Goal: Task Accomplishment & Management: Manage account settings

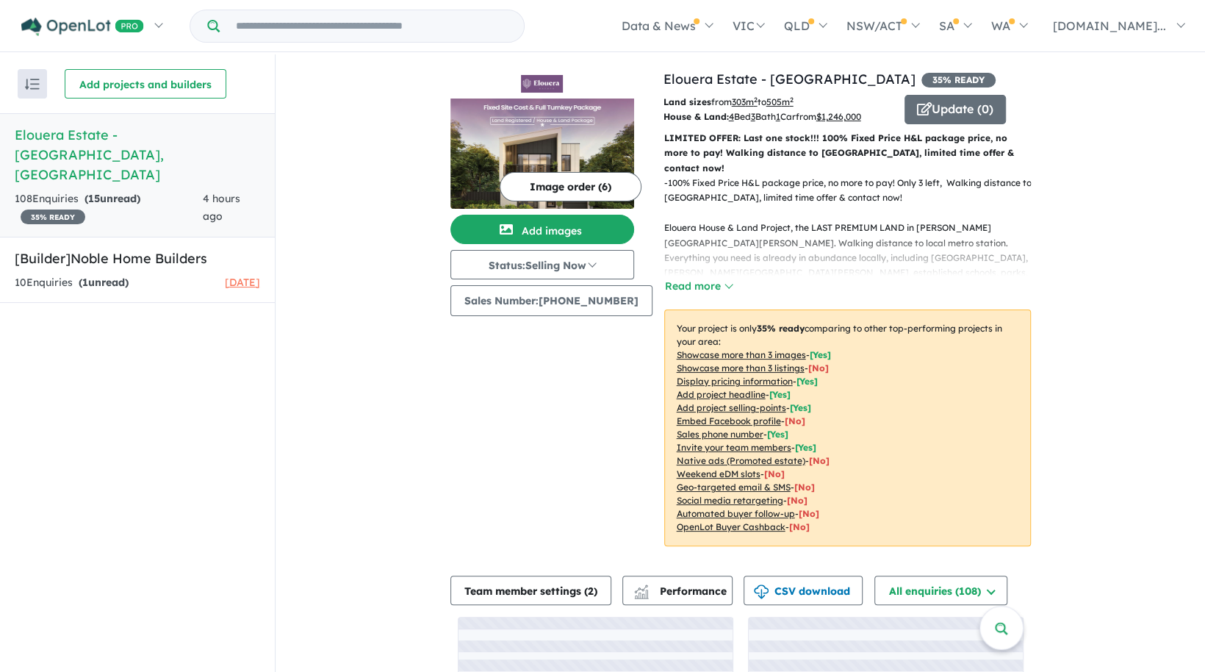
click at [196, 190] on div "108 Enquir ies ( 15 unread) 35 % READY" at bounding box center [109, 207] width 188 height 35
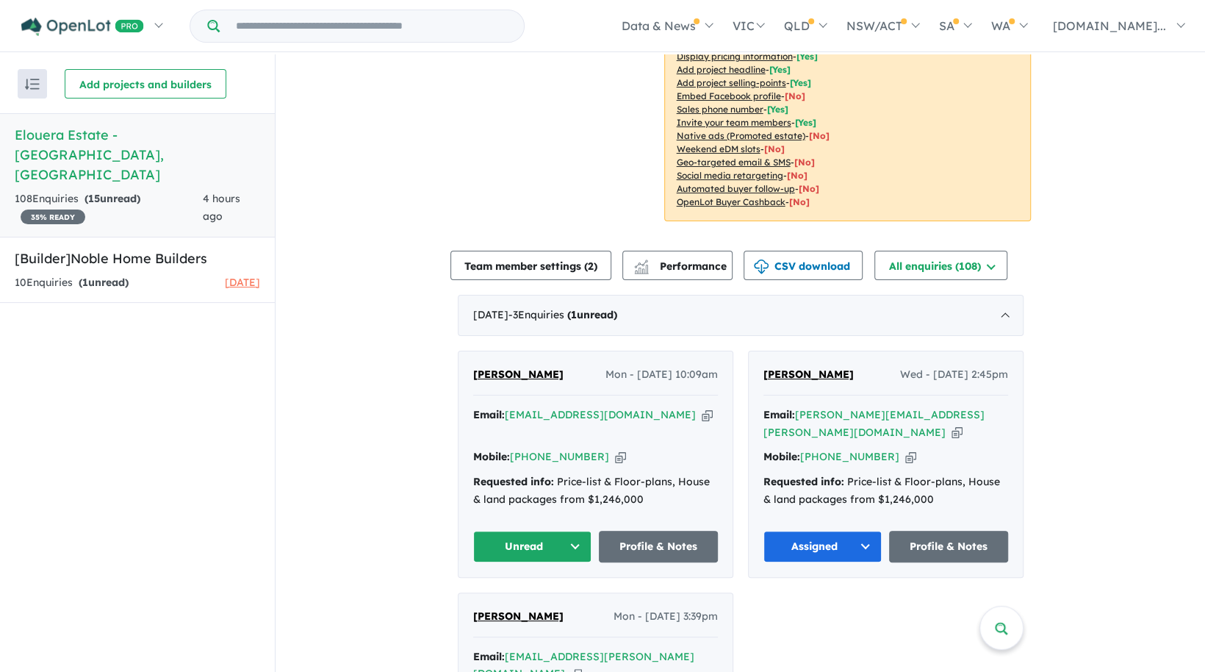
scroll to position [611, 0]
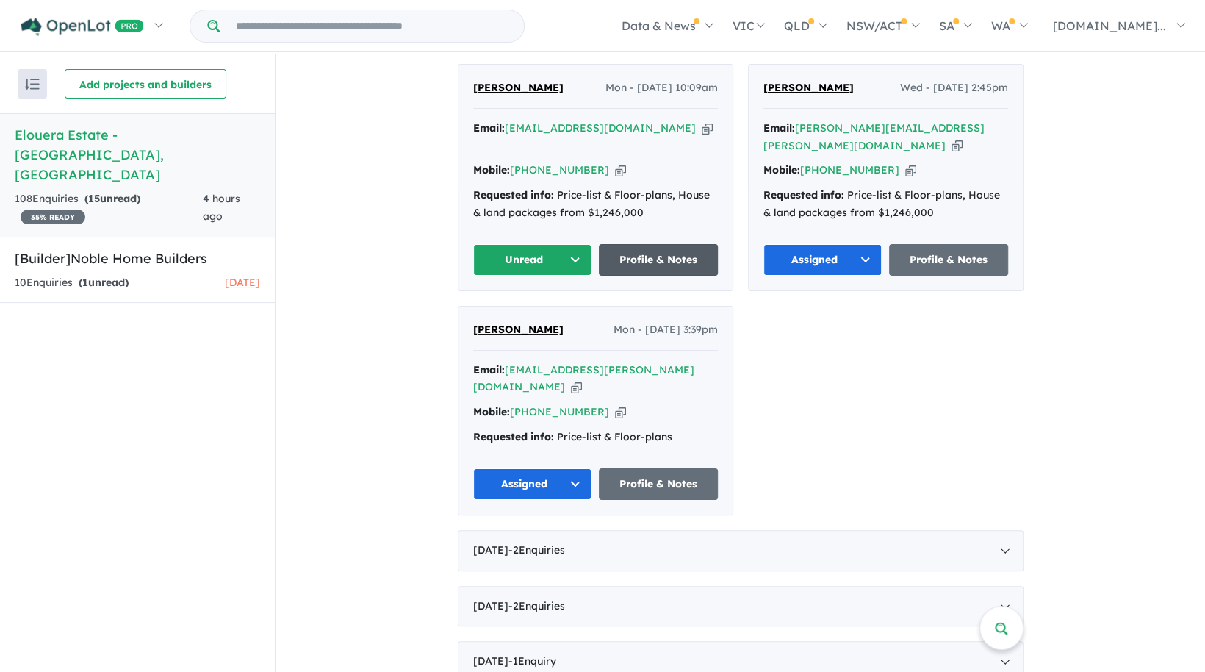
click at [656, 265] on link "Profile & Notes" at bounding box center [658, 260] width 119 height 32
click at [564, 249] on button "Unread" at bounding box center [532, 260] width 119 height 32
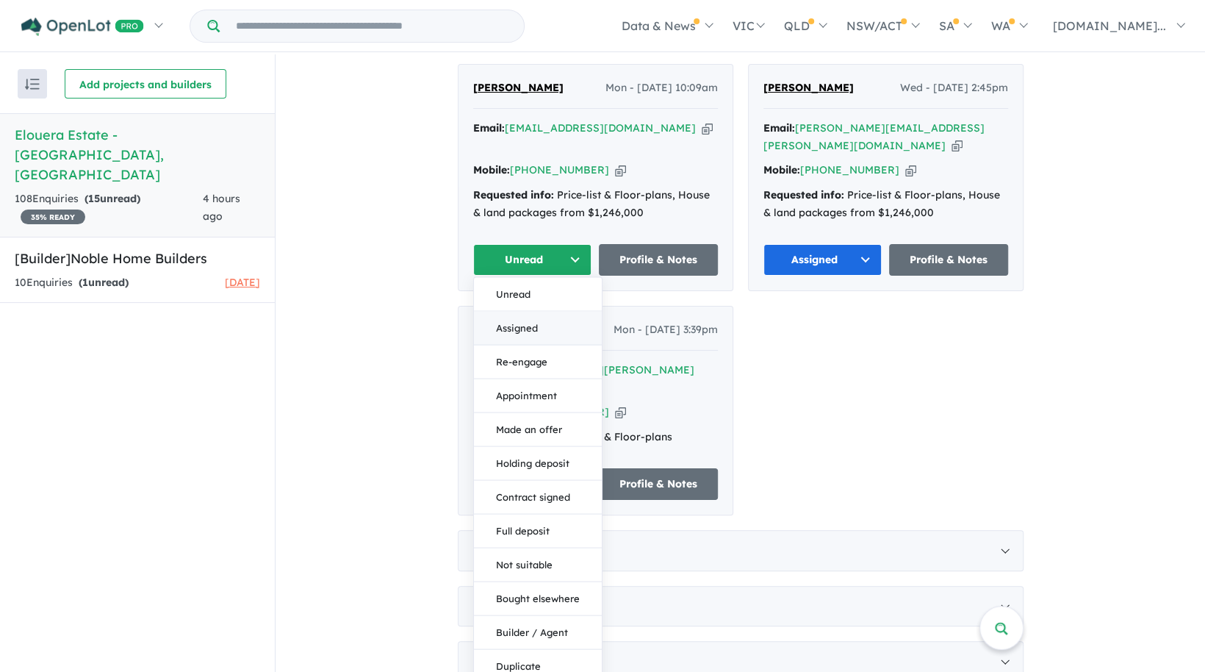
click at [539, 328] on button "Assigned" at bounding box center [538, 328] width 128 height 34
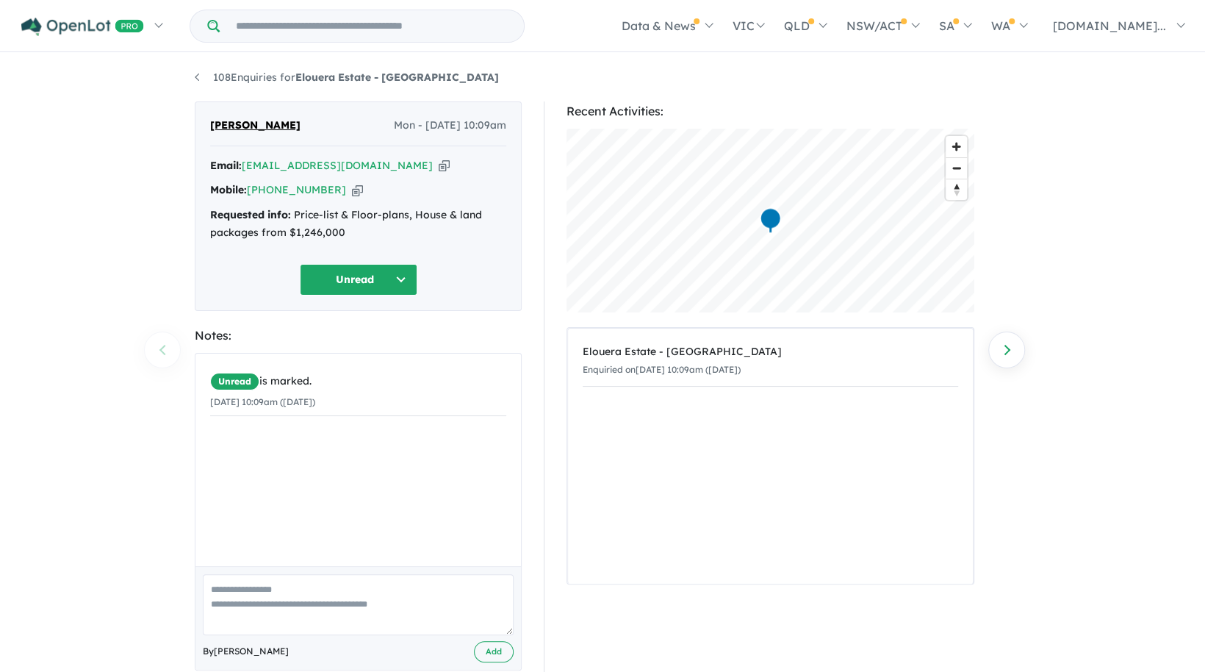
click at [402, 284] on button "Unread" at bounding box center [359, 280] width 118 height 32
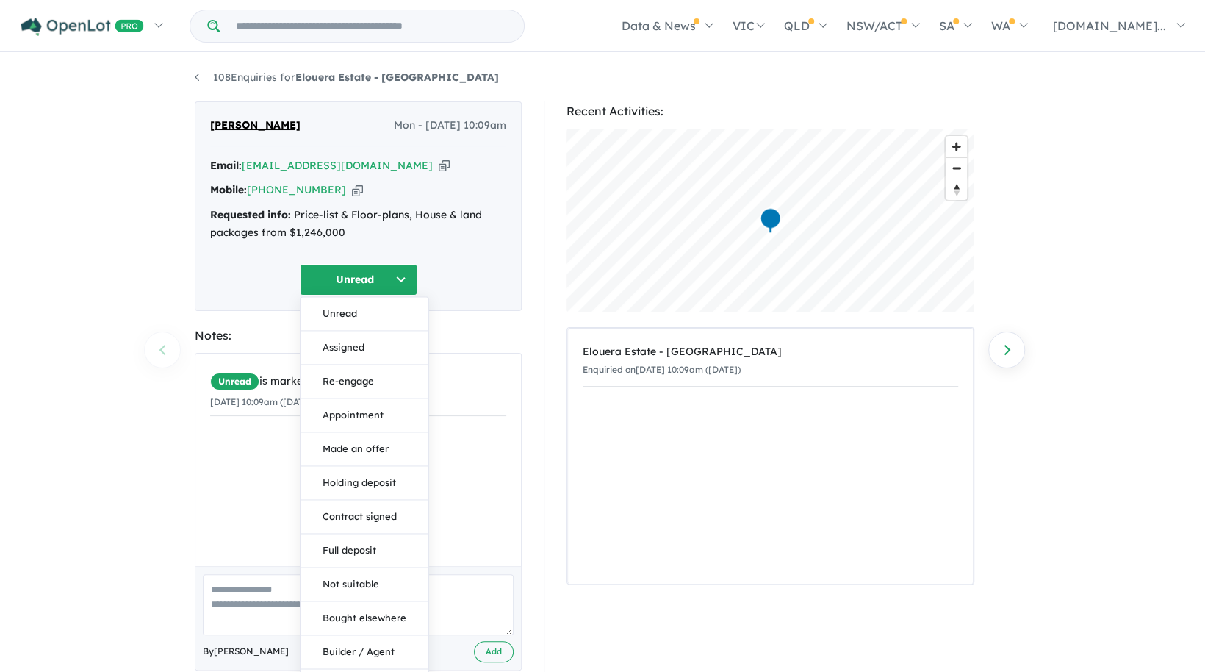
click at [356, 340] on button "Assigned" at bounding box center [365, 348] width 128 height 34
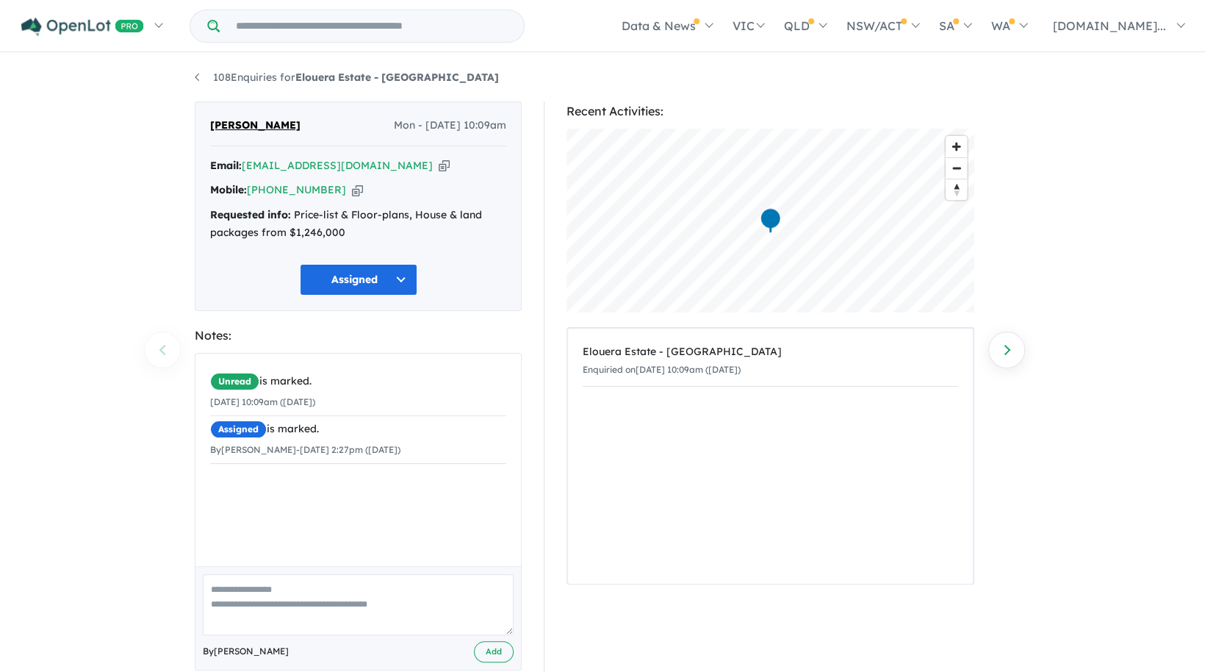
click at [917, 87] on div "108 Enquiries for Elouera Estate - [GEOGRAPHIC_DATA] Previous enquiry Next enqu…" at bounding box center [603, 364] width 838 height 620
